Goal: Transaction & Acquisition: Purchase product/service

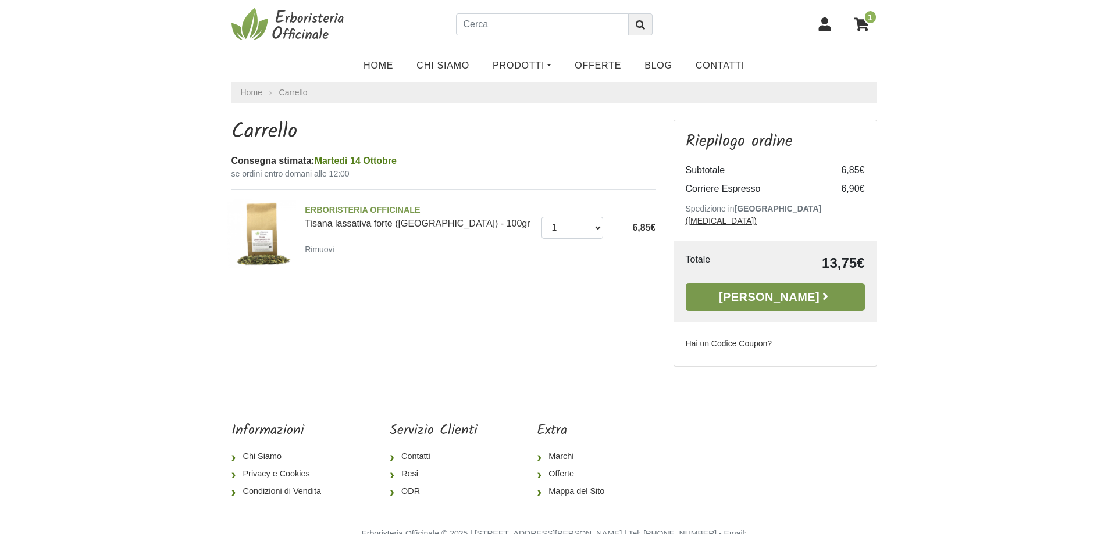
click at [786, 289] on link "Alla Cassa" at bounding box center [775, 297] width 179 height 28
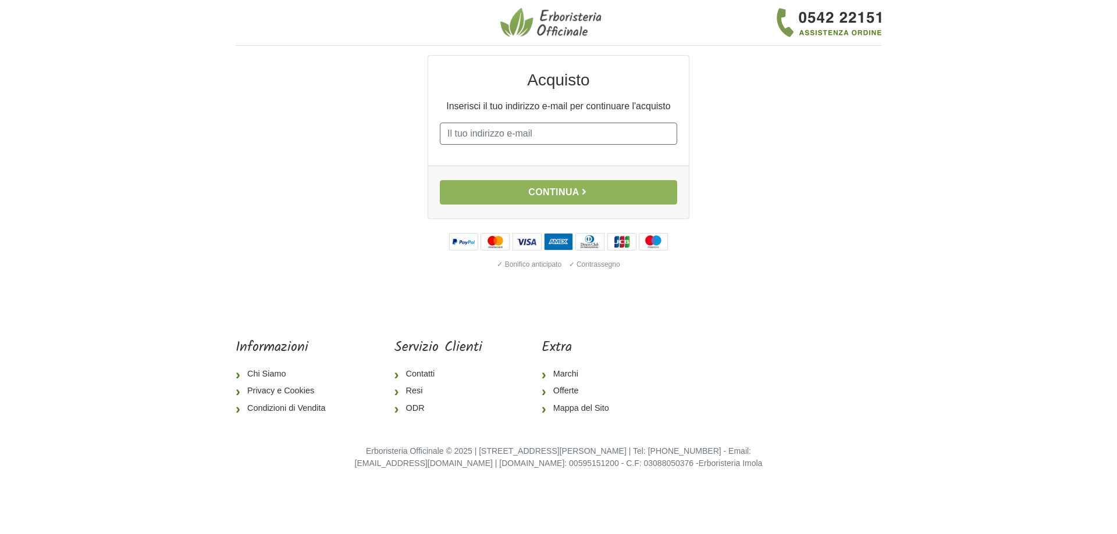
click at [500, 141] on input "E-mail" at bounding box center [558, 134] width 237 height 22
type input "renzogor@libero.it"
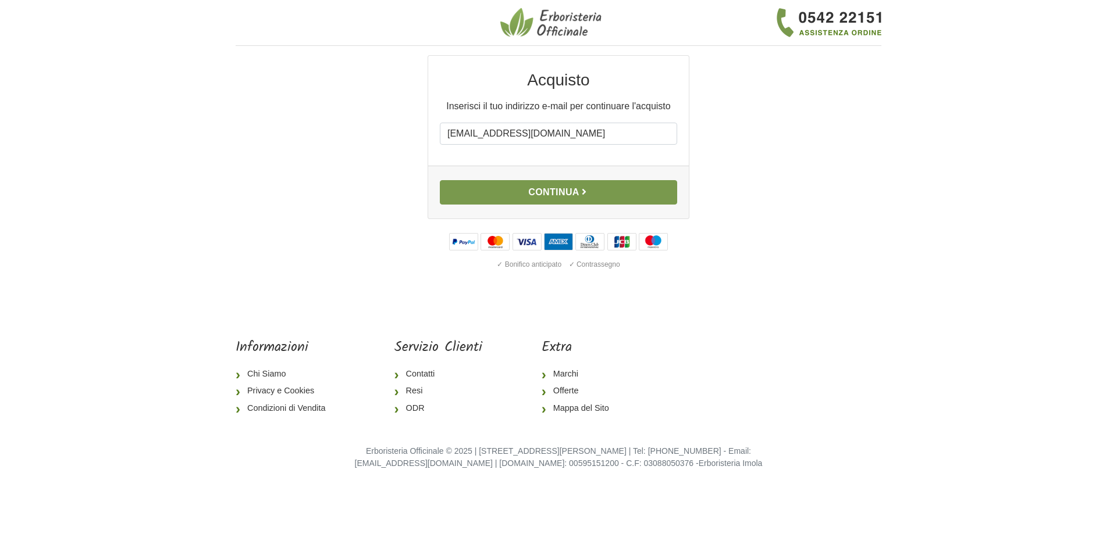
click at [562, 188] on button "Continua" at bounding box center [558, 192] width 237 height 24
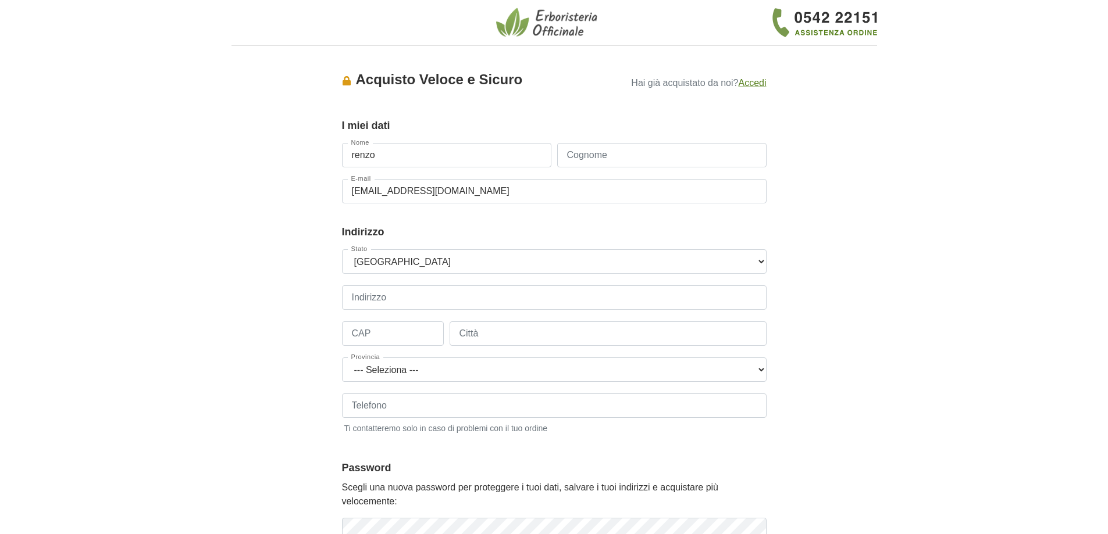
type input "renzo"
type input "gorelli"
click at [376, 266] on select "--- Seleziona --- Austria Belgium Bulgaria Croatia Czech Republic Denmark Eston…" at bounding box center [554, 261] width 425 height 24
click at [342, 249] on select "--- Seleziona --- Austria Belgium Bulgaria Croatia Czech Republic Denmark Eston…" at bounding box center [554, 261] width 425 height 24
click at [386, 294] on input "Indirizzo" at bounding box center [554, 298] width 425 height 24
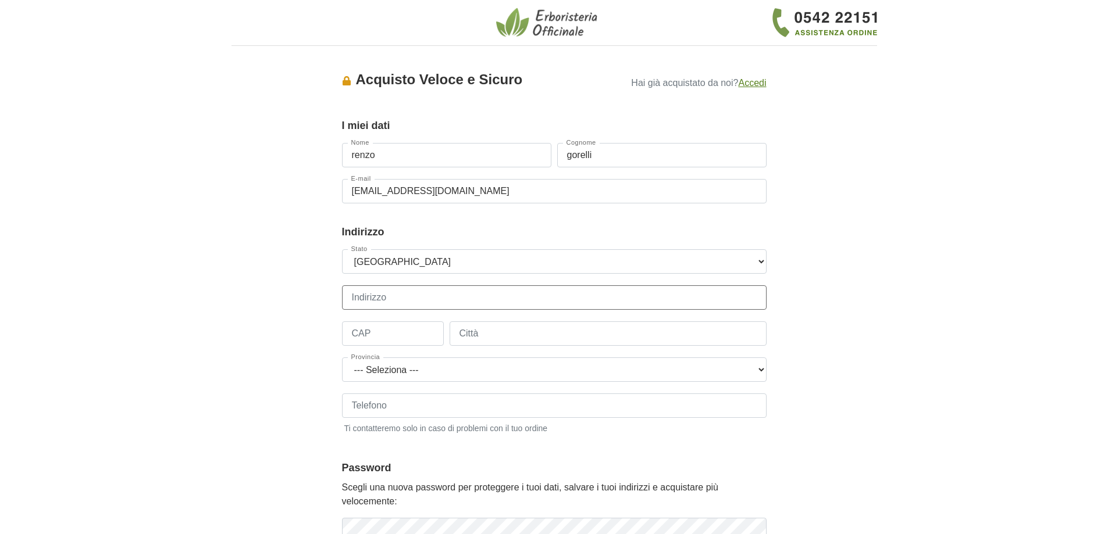
type input "1 Via Monte Pasubio"
type input "58022"
type input "Follonica"
select select "3880"
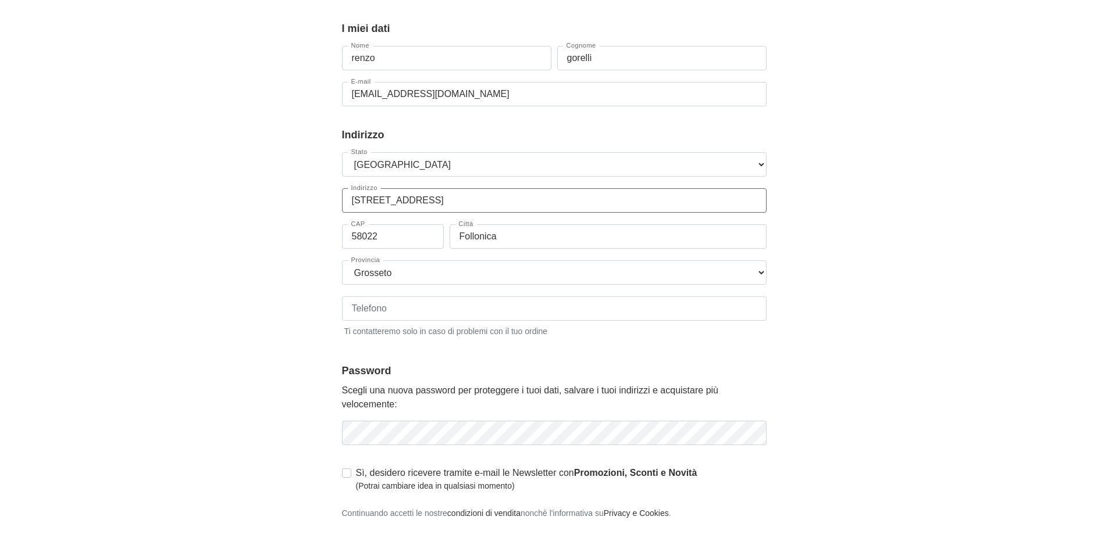
scroll to position [116, 0]
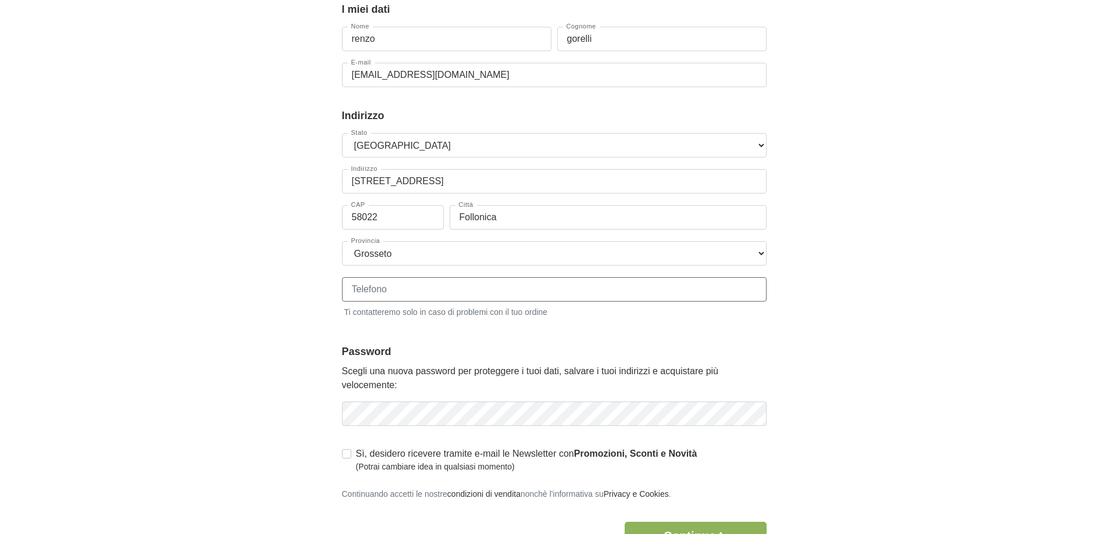
click at [352, 287] on input "Telefono" at bounding box center [554, 289] width 425 height 24
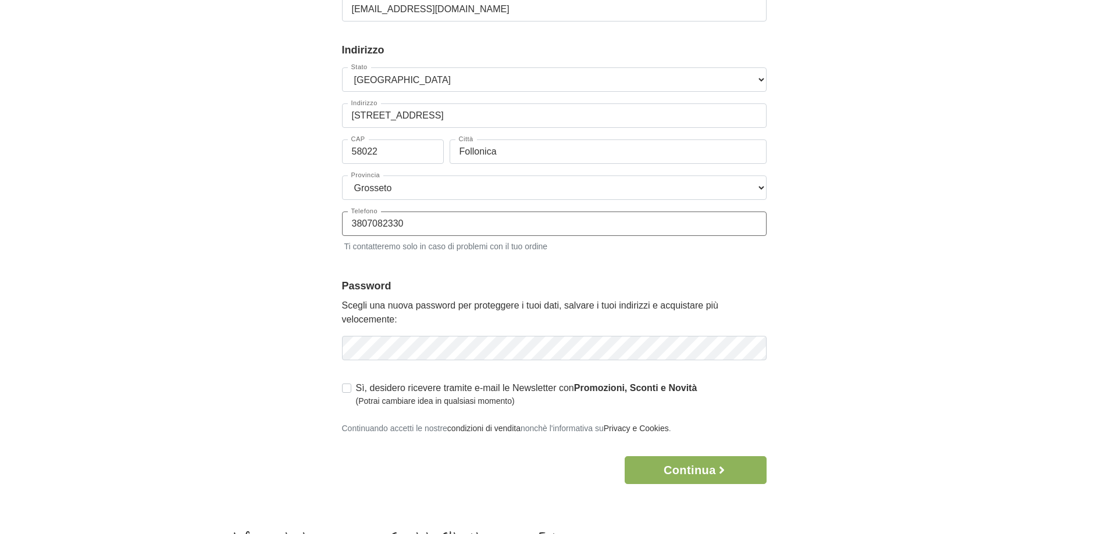
scroll to position [233, 0]
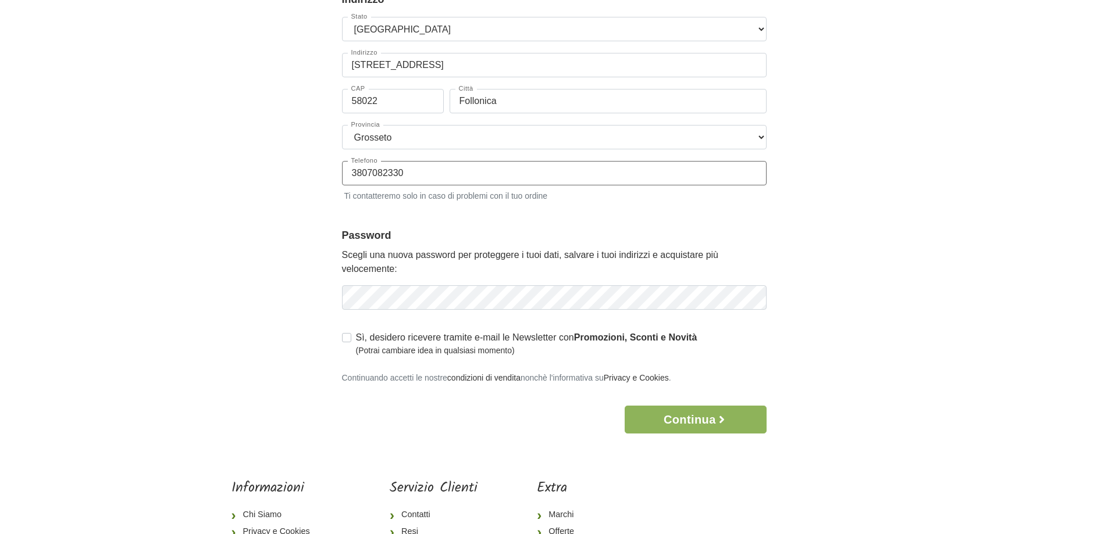
type input "3807082330"
click at [756, 298] on icon "button" at bounding box center [756, 298] width 12 height 12
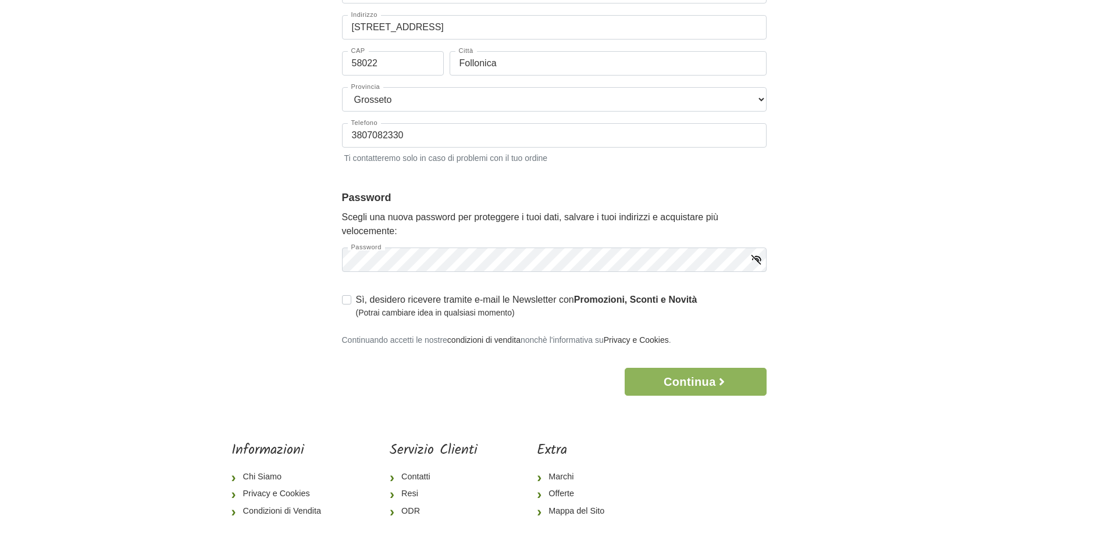
scroll to position [291, 0]
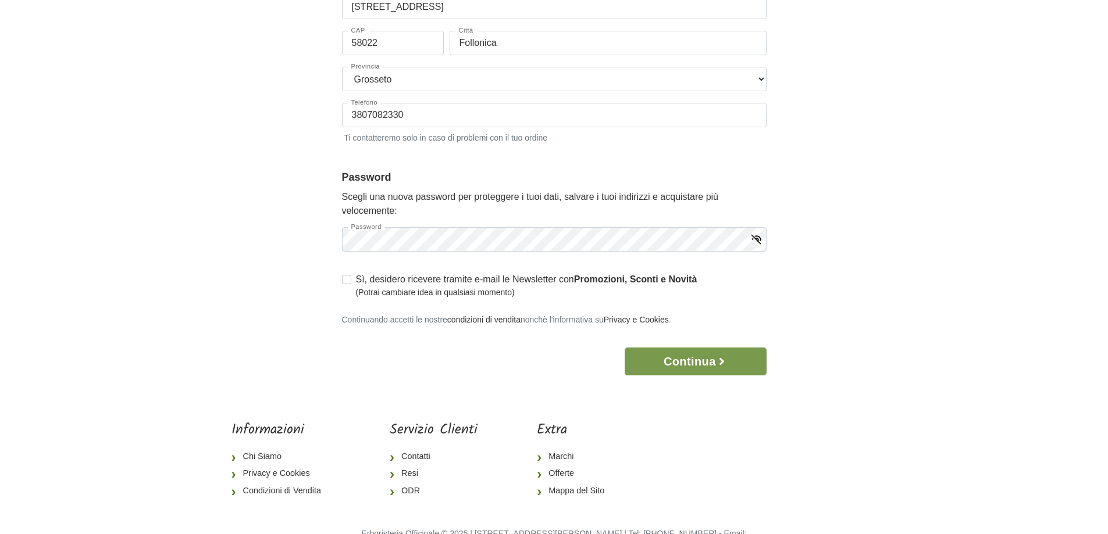
click at [694, 358] on button "Continua" at bounding box center [695, 362] width 141 height 28
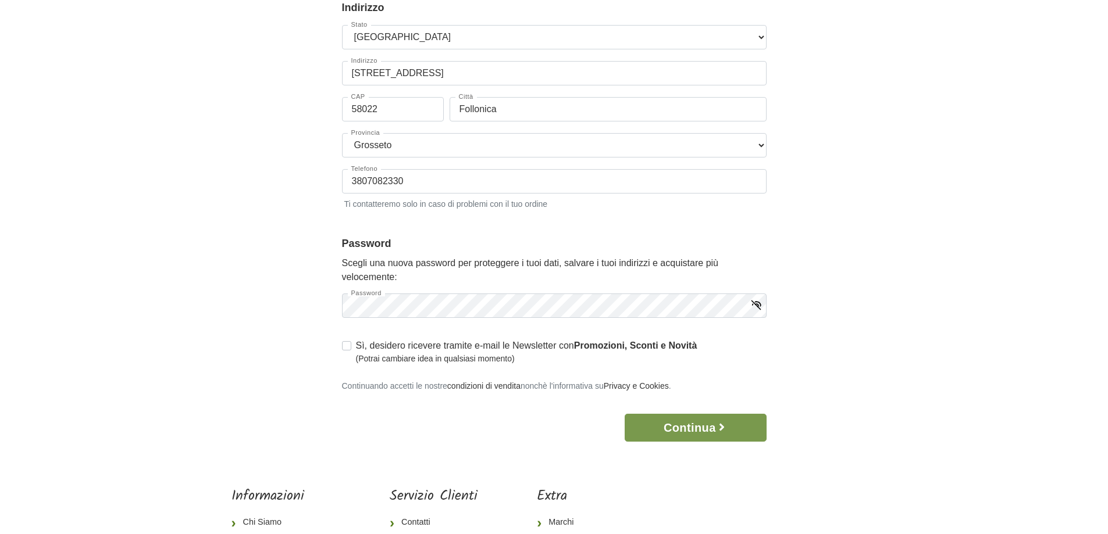
scroll to position [0, 0]
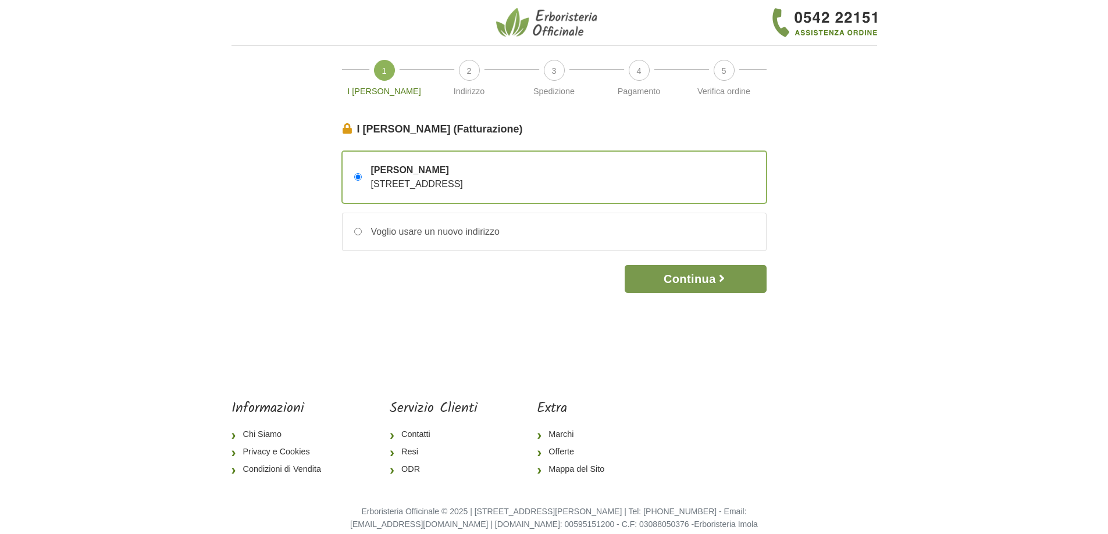
click at [700, 281] on button "Continua" at bounding box center [695, 279] width 141 height 28
click at [706, 284] on button "Continua" at bounding box center [695, 279] width 141 height 28
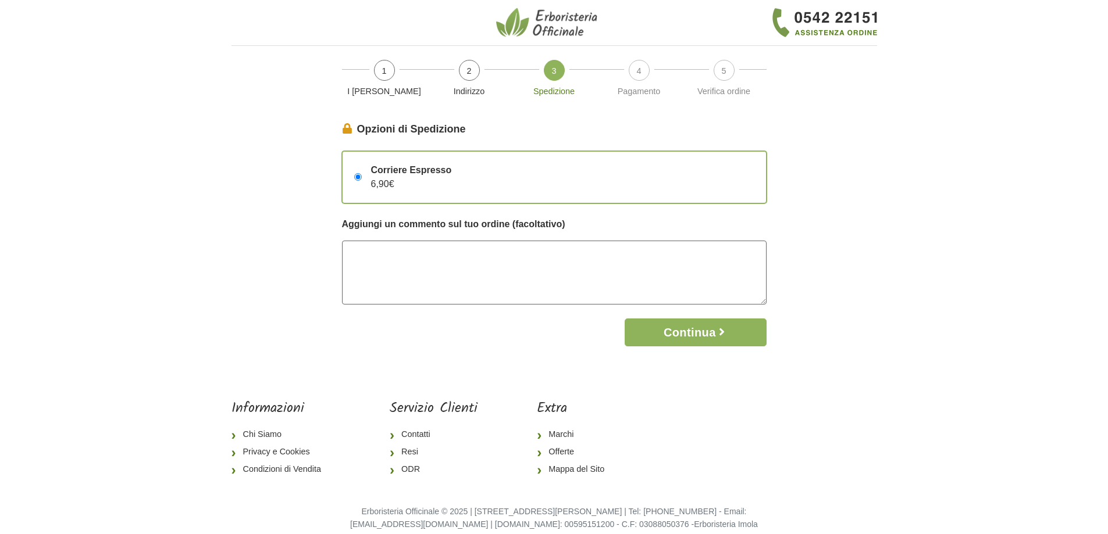
click at [358, 254] on textarea at bounding box center [554, 273] width 425 height 64
type textarea "se non sono in casa gettare nel giardino"
click at [696, 331] on button "Continua" at bounding box center [695, 333] width 141 height 28
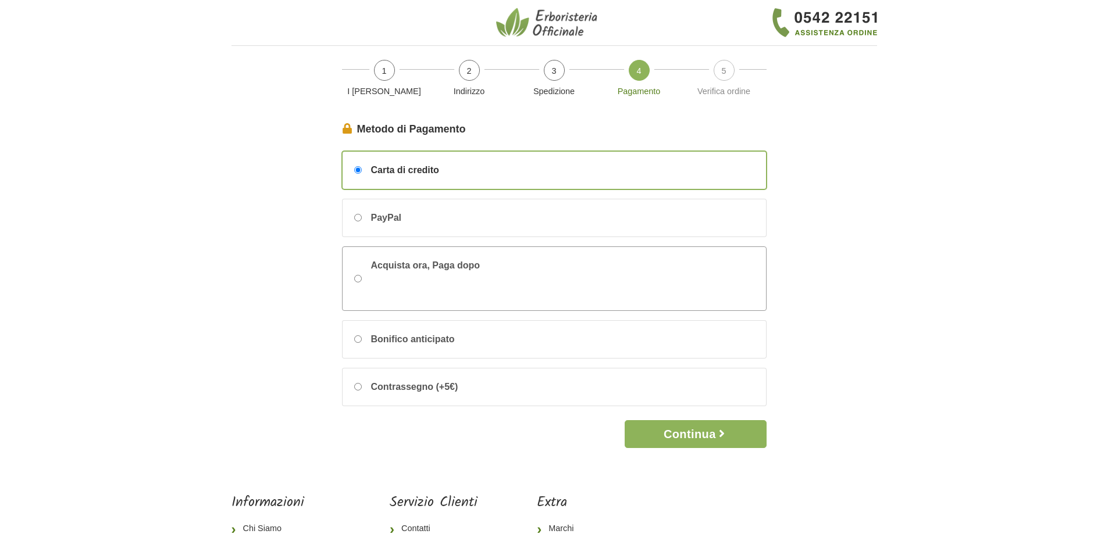
click at [357, 278] on input "Acquista ora, Paga dopo" at bounding box center [358, 279] width 8 height 8
radio input "true"
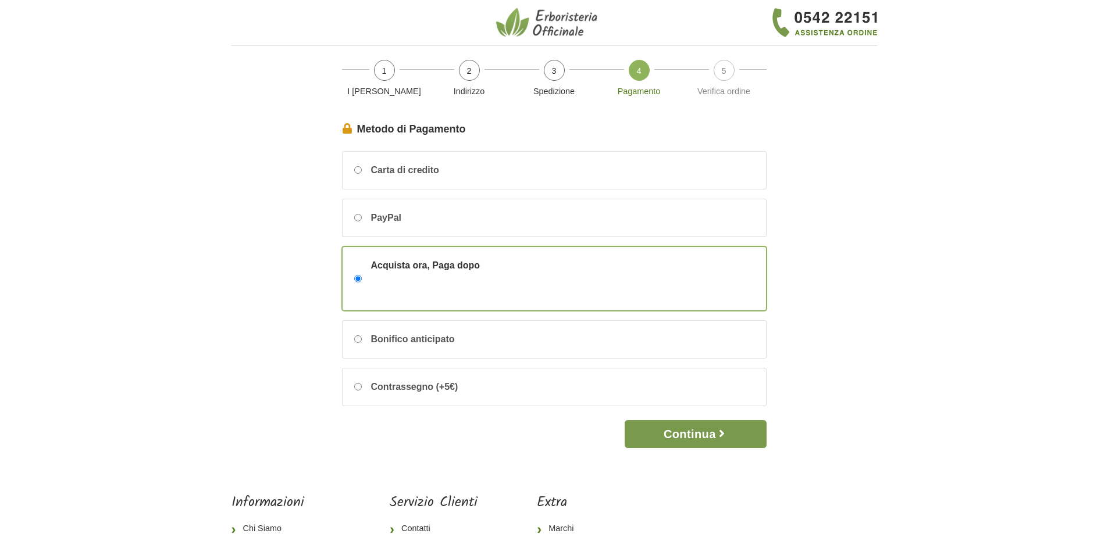
click at [697, 434] on button "Continua" at bounding box center [695, 434] width 141 height 28
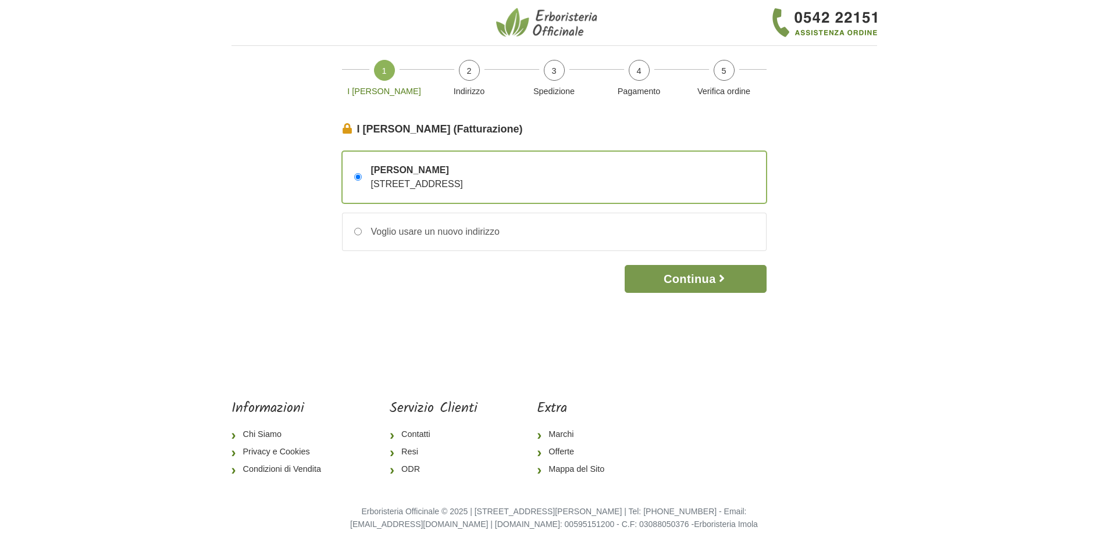
click at [695, 272] on button "Continua" at bounding box center [695, 279] width 141 height 28
click at [697, 280] on button "Continua" at bounding box center [695, 279] width 141 height 28
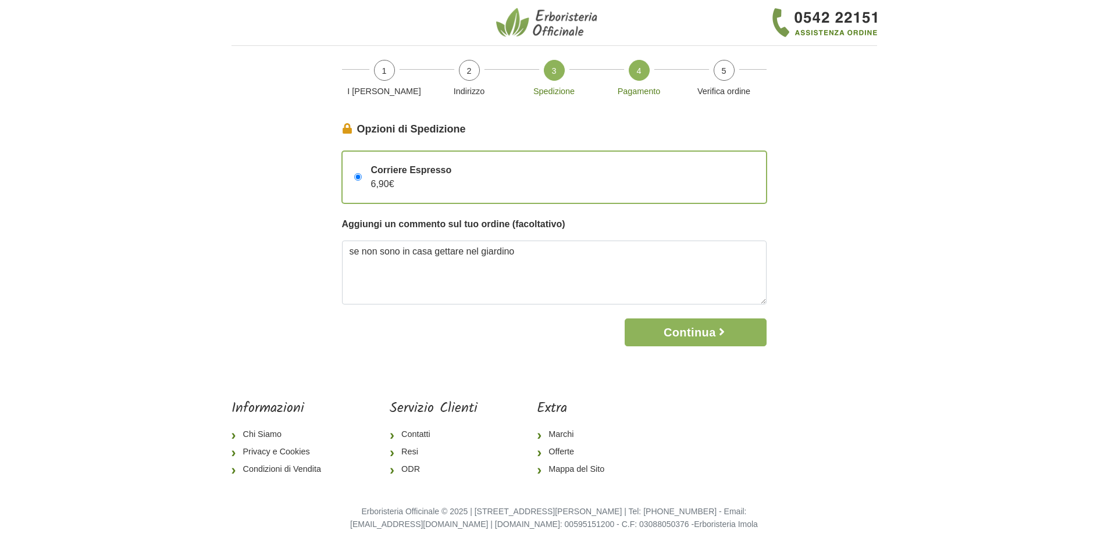
click at [640, 75] on span "4" at bounding box center [639, 70] width 21 height 21
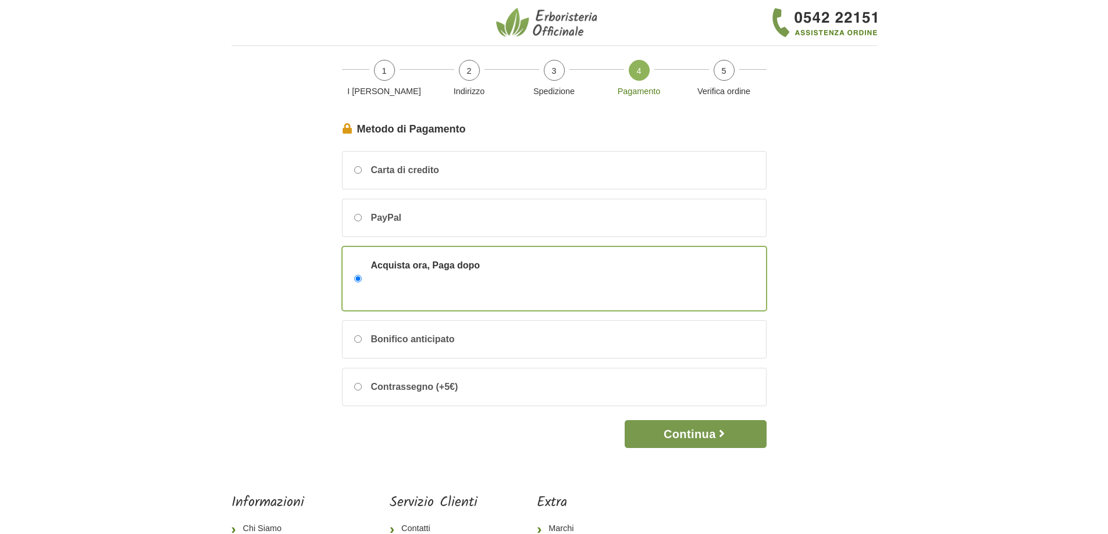
click at [691, 435] on button "Continua" at bounding box center [695, 434] width 141 height 28
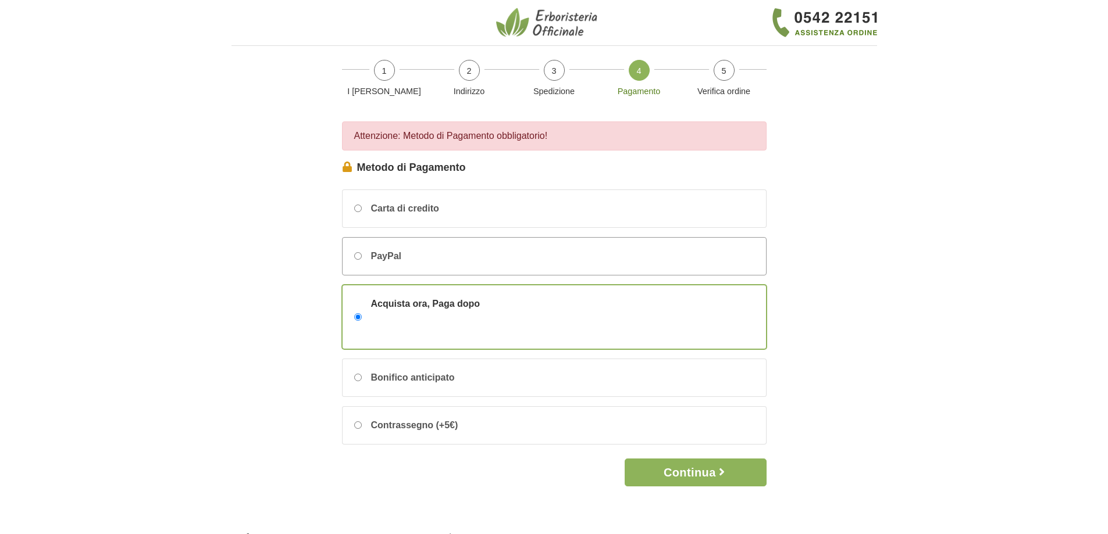
click at [359, 257] on input "PayPal" at bounding box center [358, 256] width 8 height 8
radio input "true"
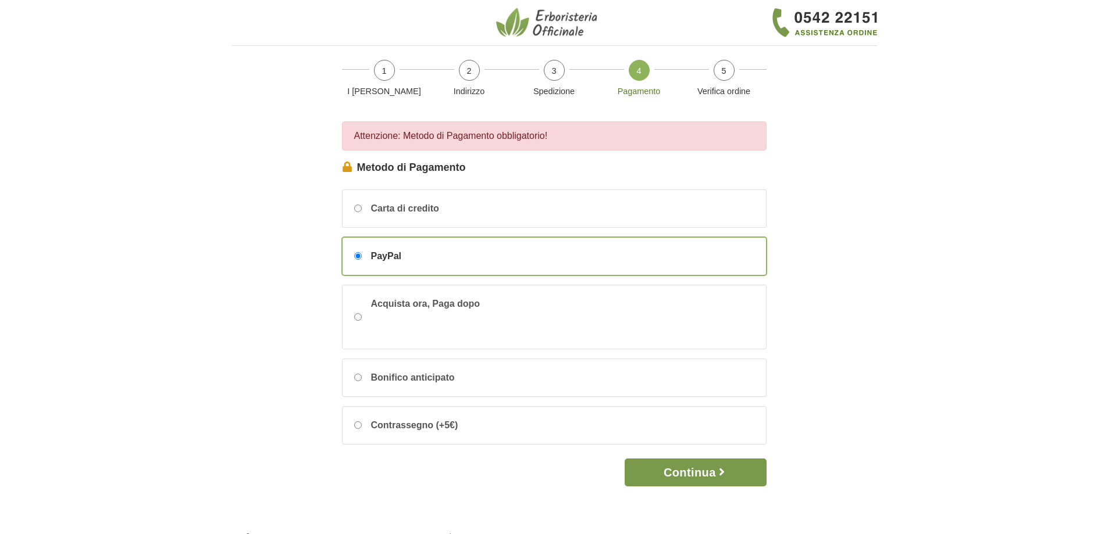
click at [711, 469] on button "Continua" at bounding box center [695, 473] width 141 height 28
click at [694, 470] on button "Continua" at bounding box center [695, 473] width 141 height 28
click at [723, 76] on span "5" at bounding box center [724, 70] width 21 height 21
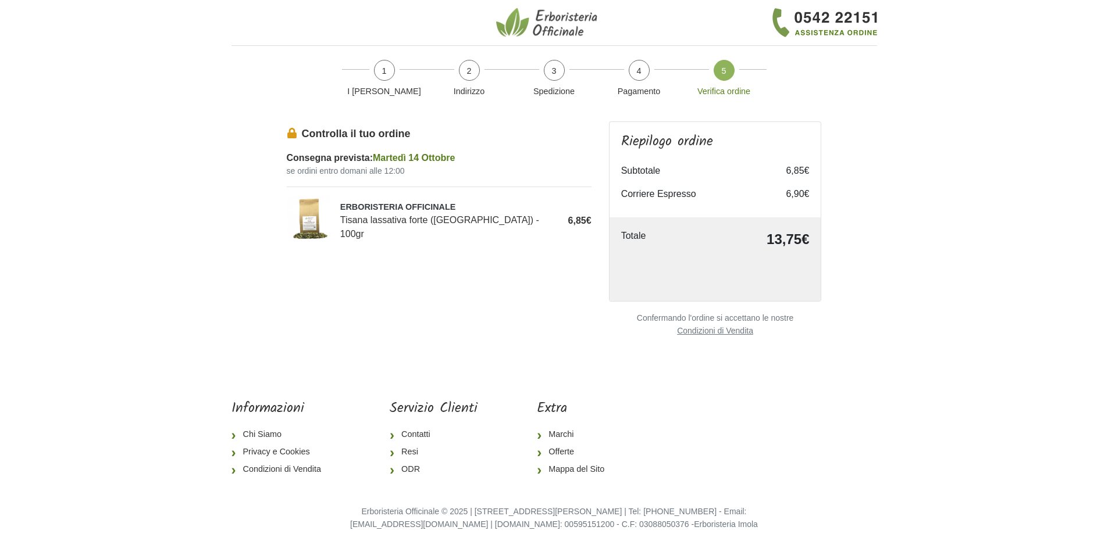
click at [789, 237] on td "13,75€" at bounding box center [749, 239] width 119 height 21
click at [721, 65] on span "5" at bounding box center [724, 70] width 21 height 21
click at [723, 72] on span "5" at bounding box center [724, 70] width 21 height 21
click at [562, 22] on img at bounding box center [548, 22] width 105 height 31
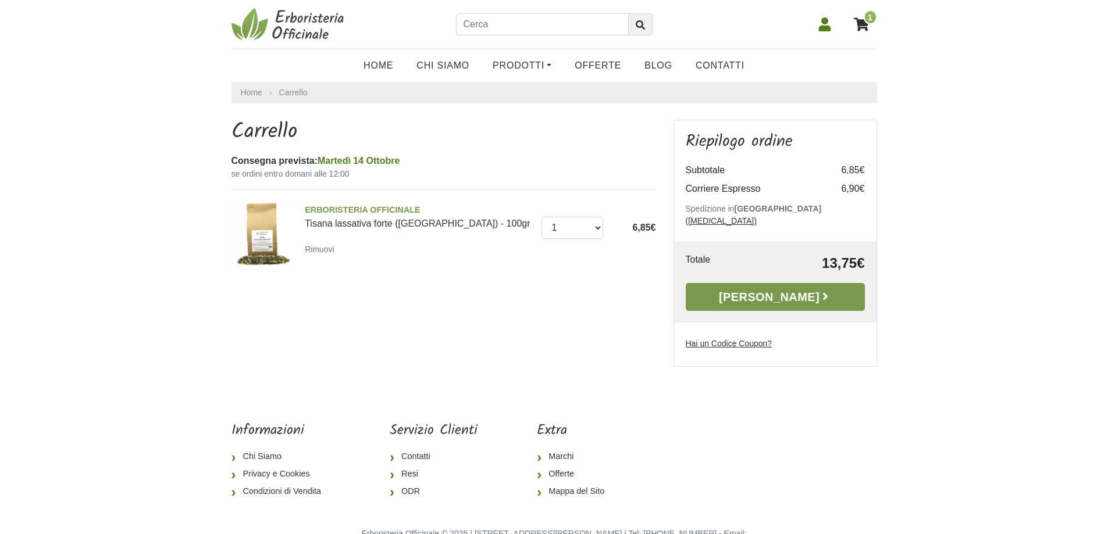
click at [791, 286] on link "Alla Cassa" at bounding box center [775, 297] width 179 height 28
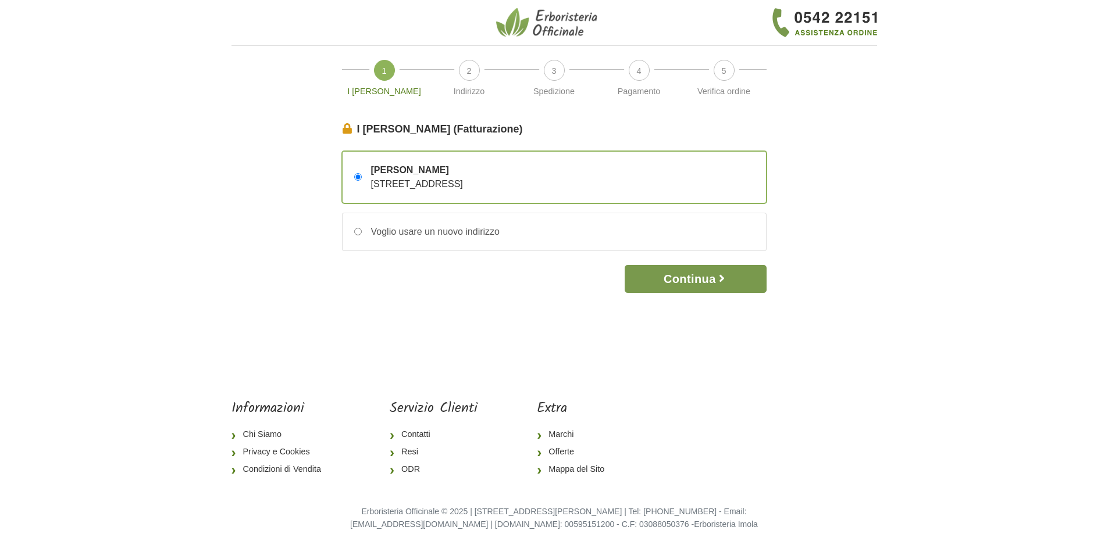
click at [686, 280] on button "Continua" at bounding box center [695, 279] width 141 height 28
click at [705, 276] on button "Continua" at bounding box center [695, 279] width 141 height 28
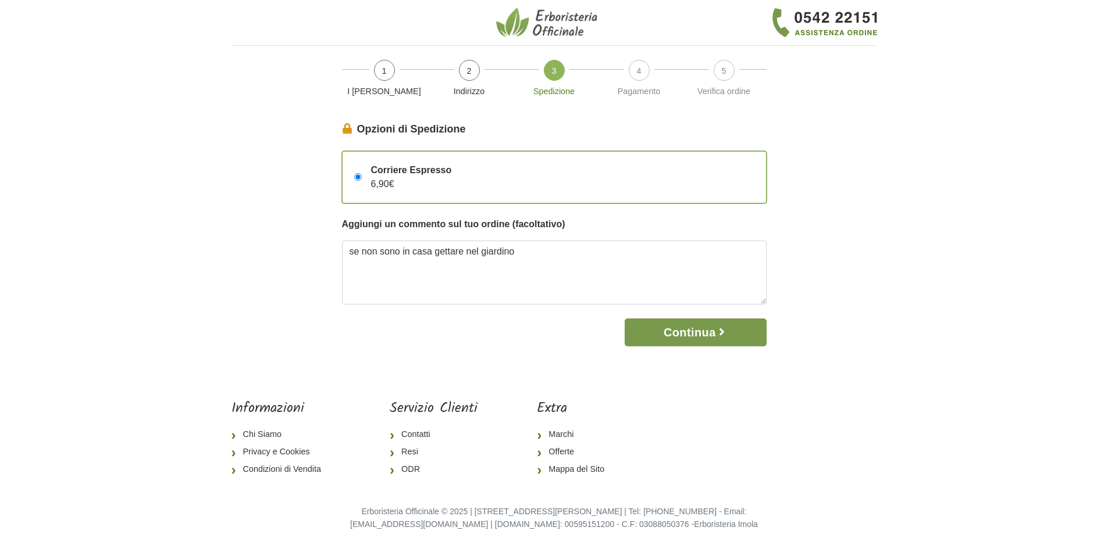
click at [701, 327] on button "Continua" at bounding box center [695, 333] width 141 height 28
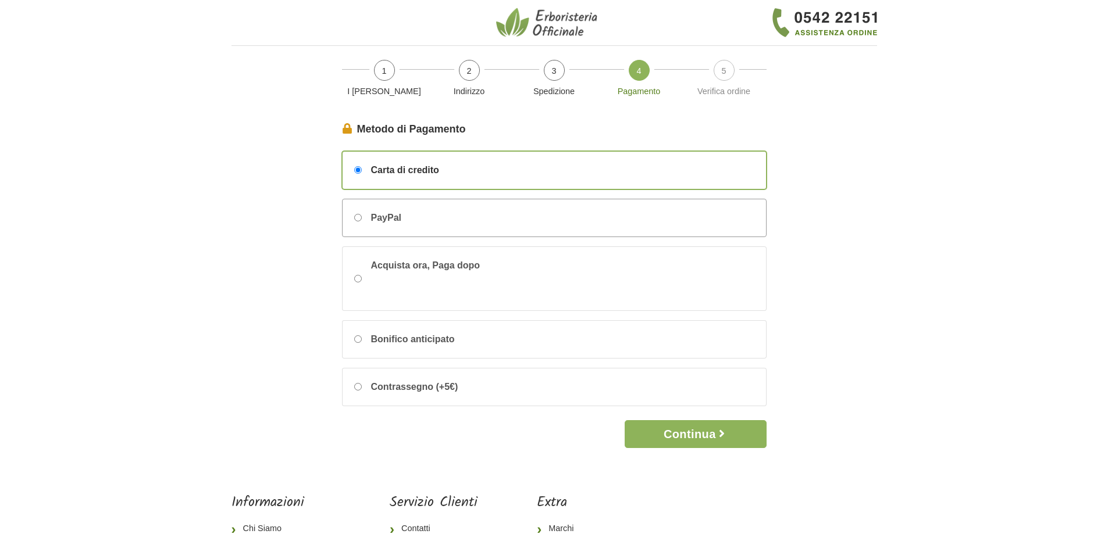
click at [358, 216] on input "PayPal" at bounding box center [358, 218] width 8 height 8
radio input "true"
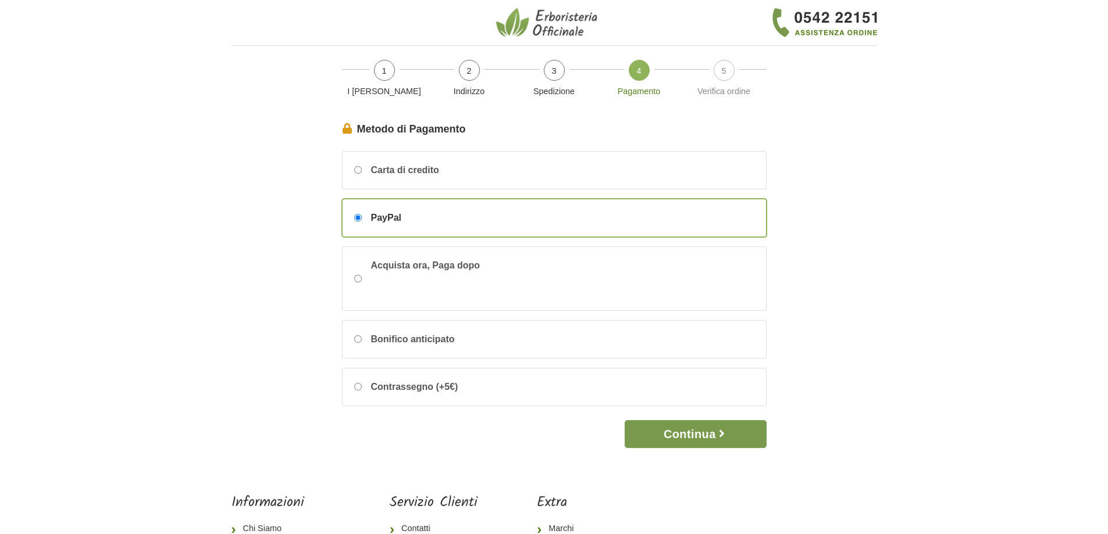
click at [698, 434] on button "Continua" at bounding box center [695, 434] width 141 height 28
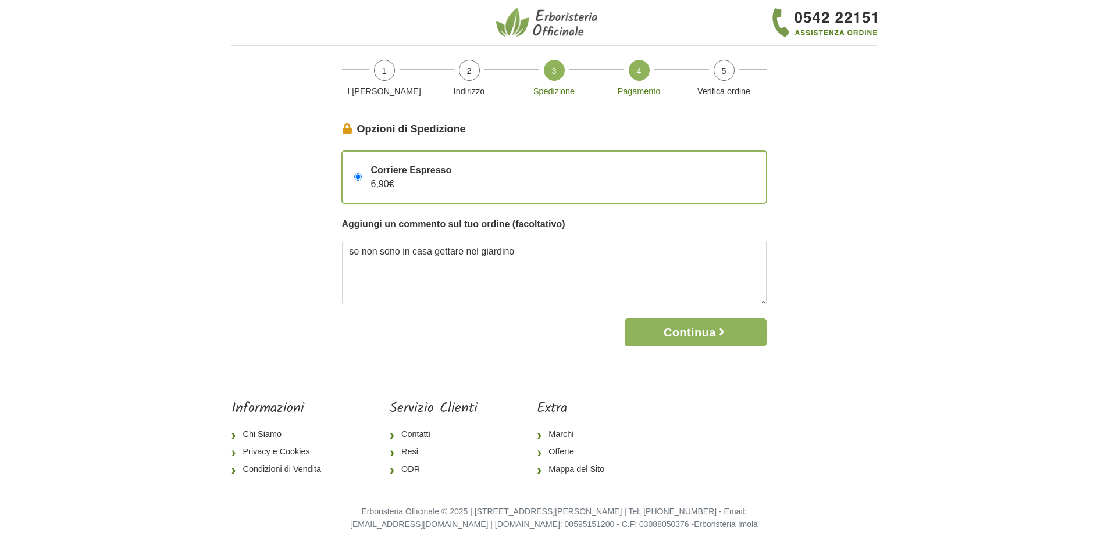
click at [641, 68] on span "4" at bounding box center [639, 70] width 21 height 21
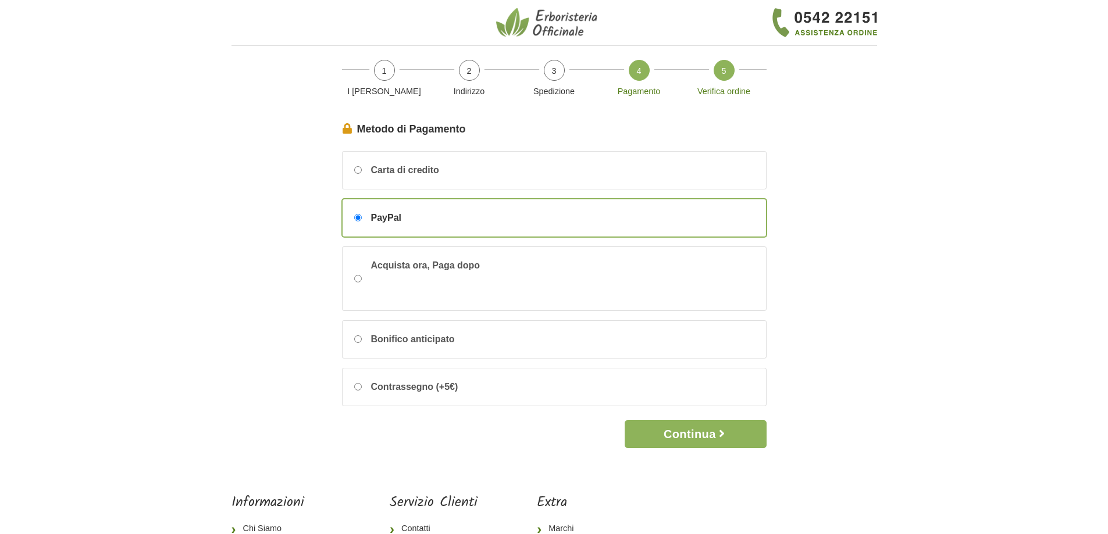
click at [723, 71] on span "5" at bounding box center [724, 70] width 21 height 21
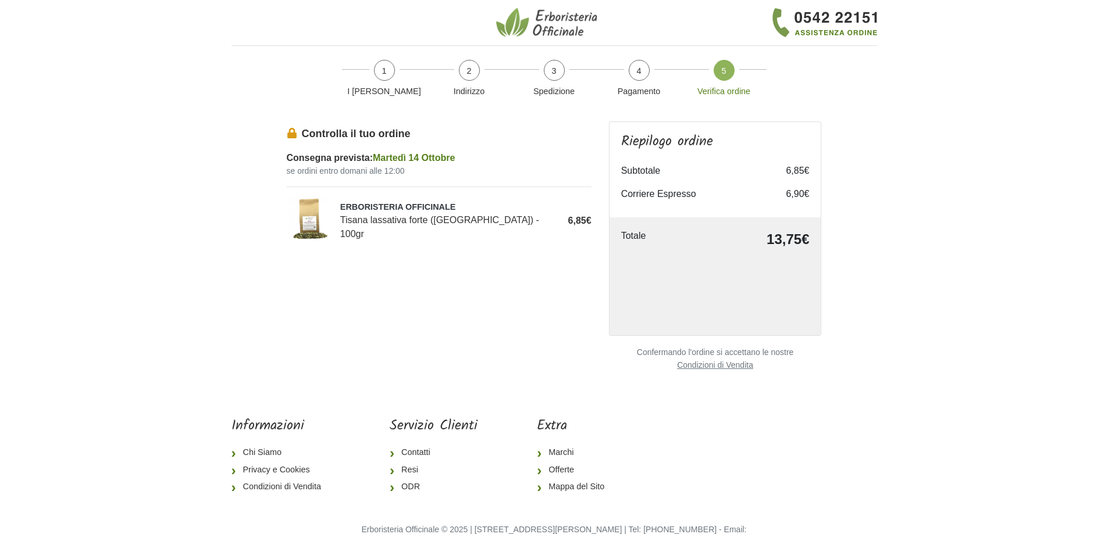
click at [1037, 169] on body "1 I Miei Dati 2 Indirizzo 3 Spedizione 4 Pagamento 5 Verifica ordine I Miei Dat…" at bounding box center [554, 284] width 1108 height 568
